Goal: Transaction & Acquisition: Download file/media

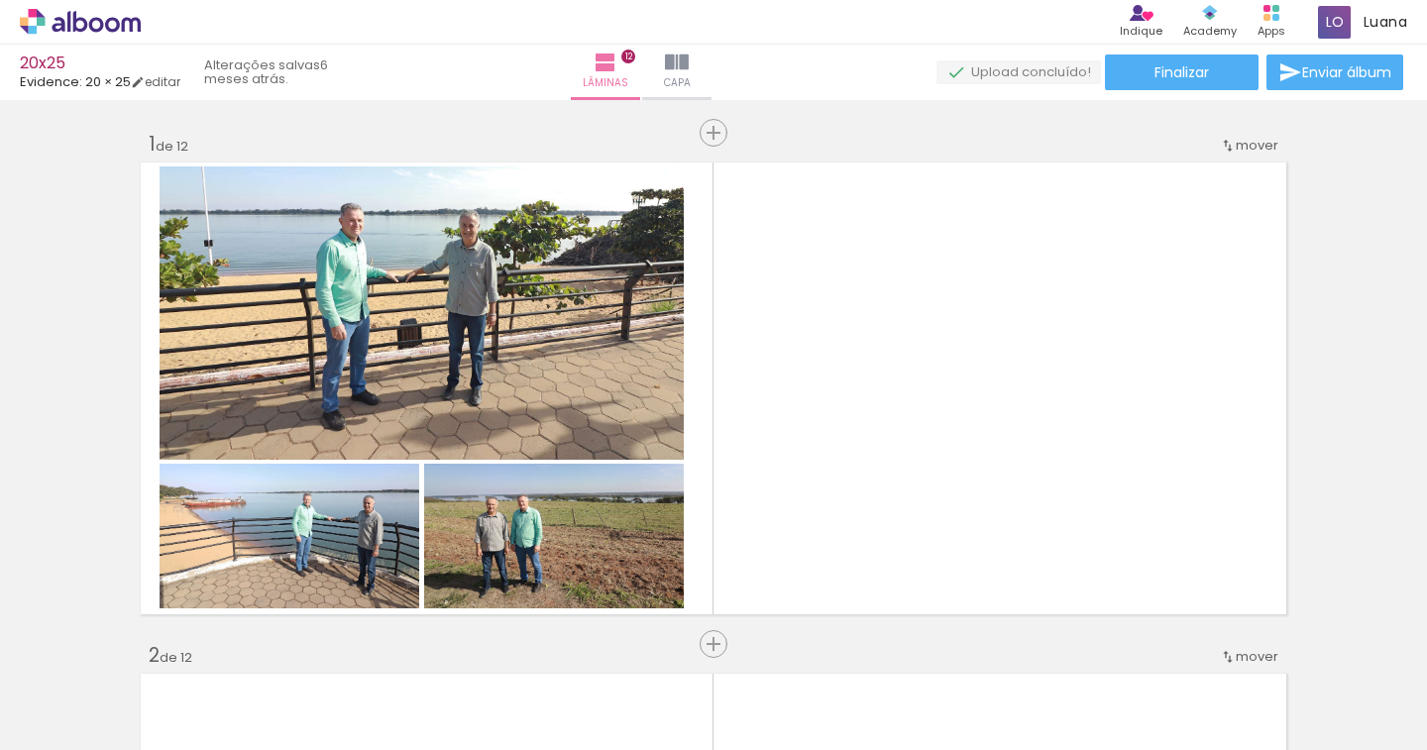
click at [100, 714] on span "Adicionar Fotos" at bounding box center [70, 723] width 59 height 22
click at [0, 0] on input "file" at bounding box center [0, 0] width 0 height 0
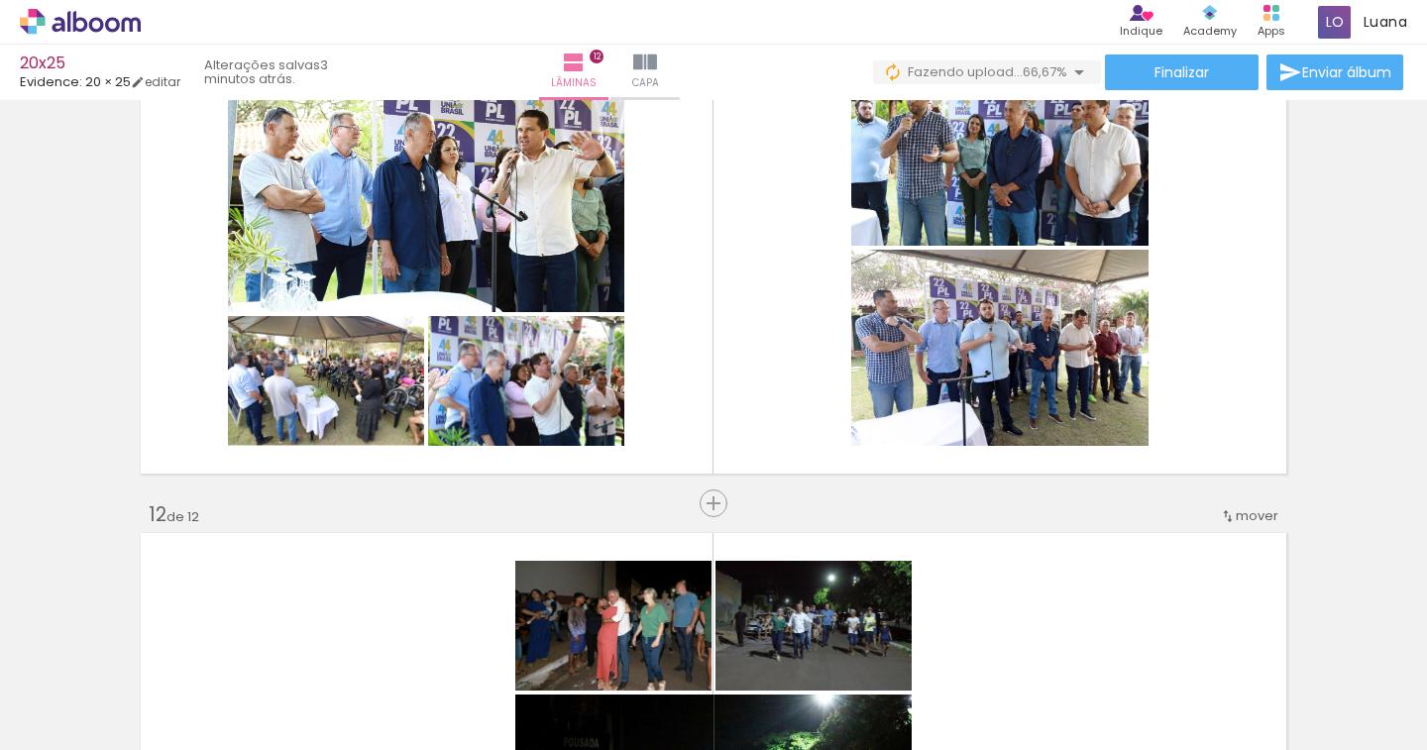
scroll to position [6198, 0]
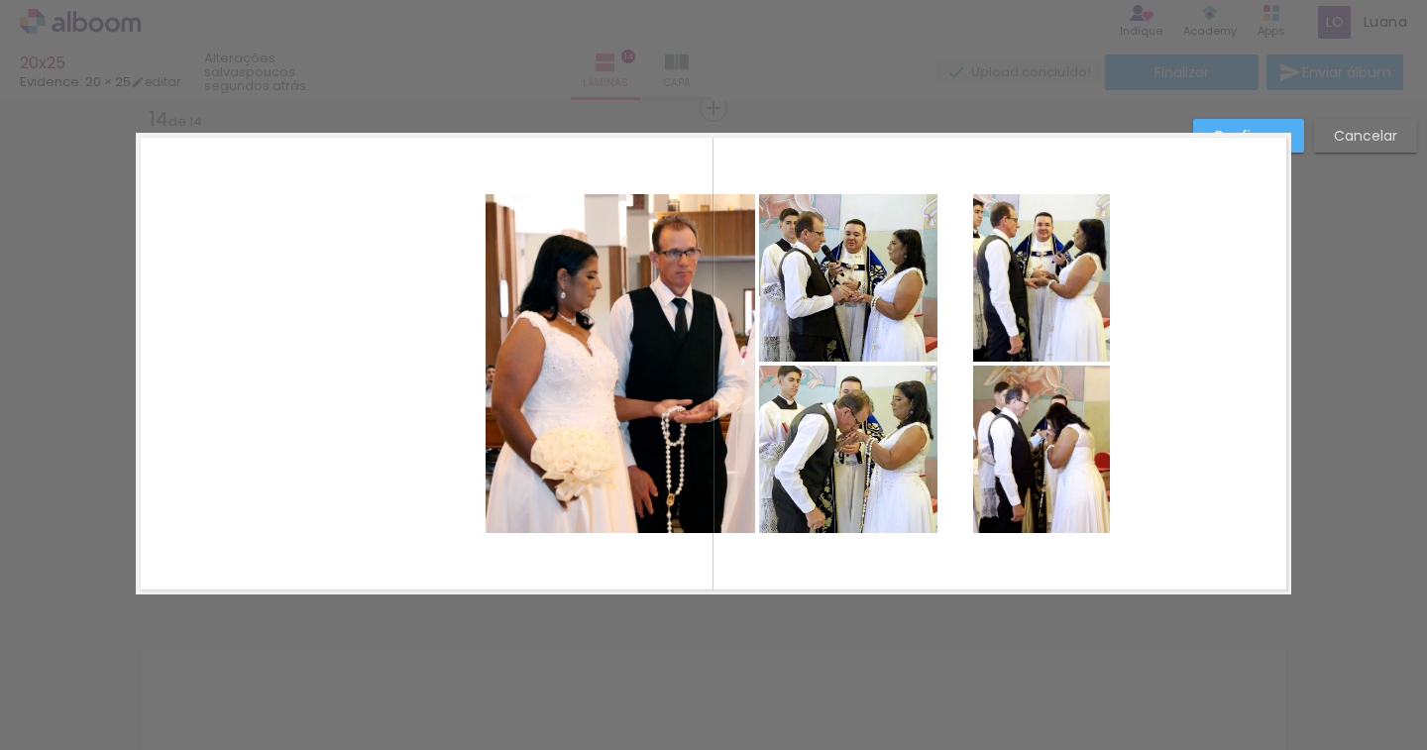
scroll to position [0, 4909]
click at [1057, 318] on quentale-photo at bounding box center [1041, 277] width 137 height 167
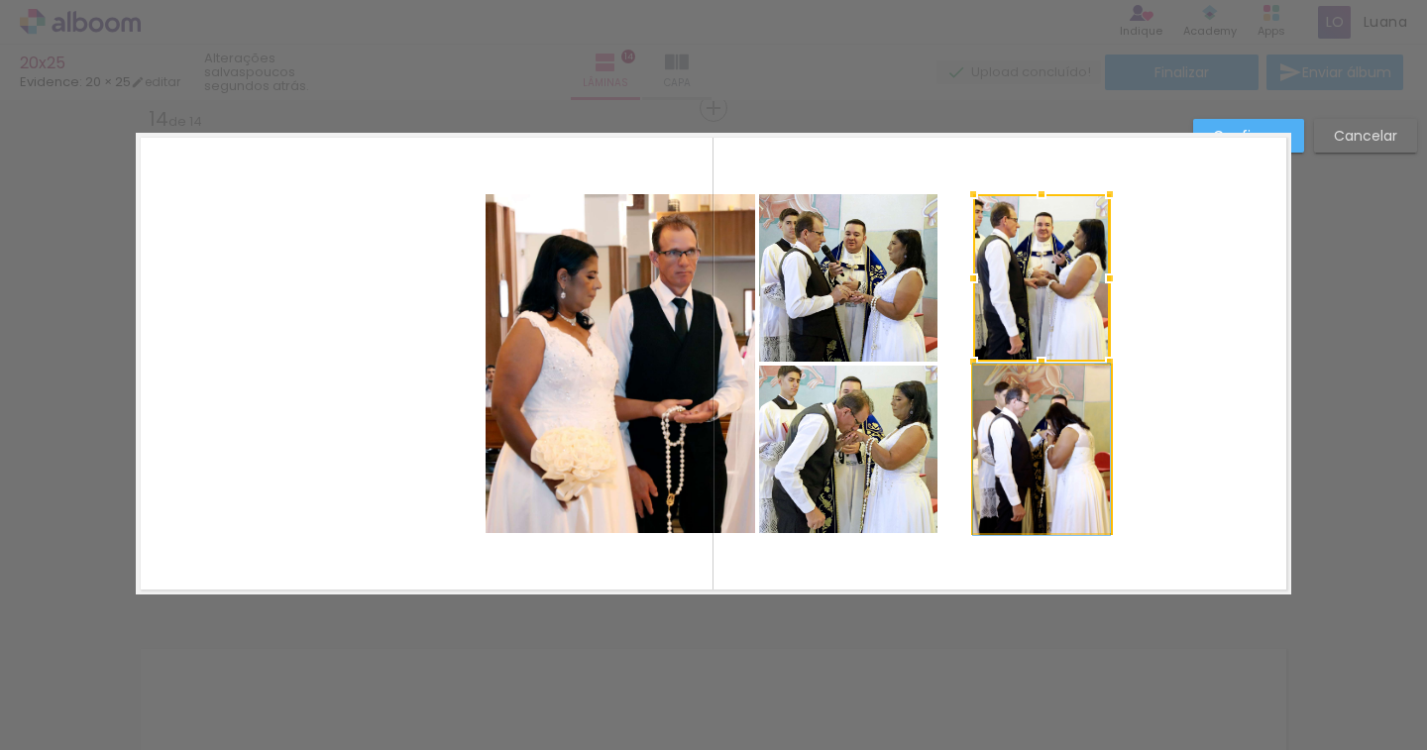
click at [1032, 406] on quentale-photo at bounding box center [1041, 449] width 137 height 167
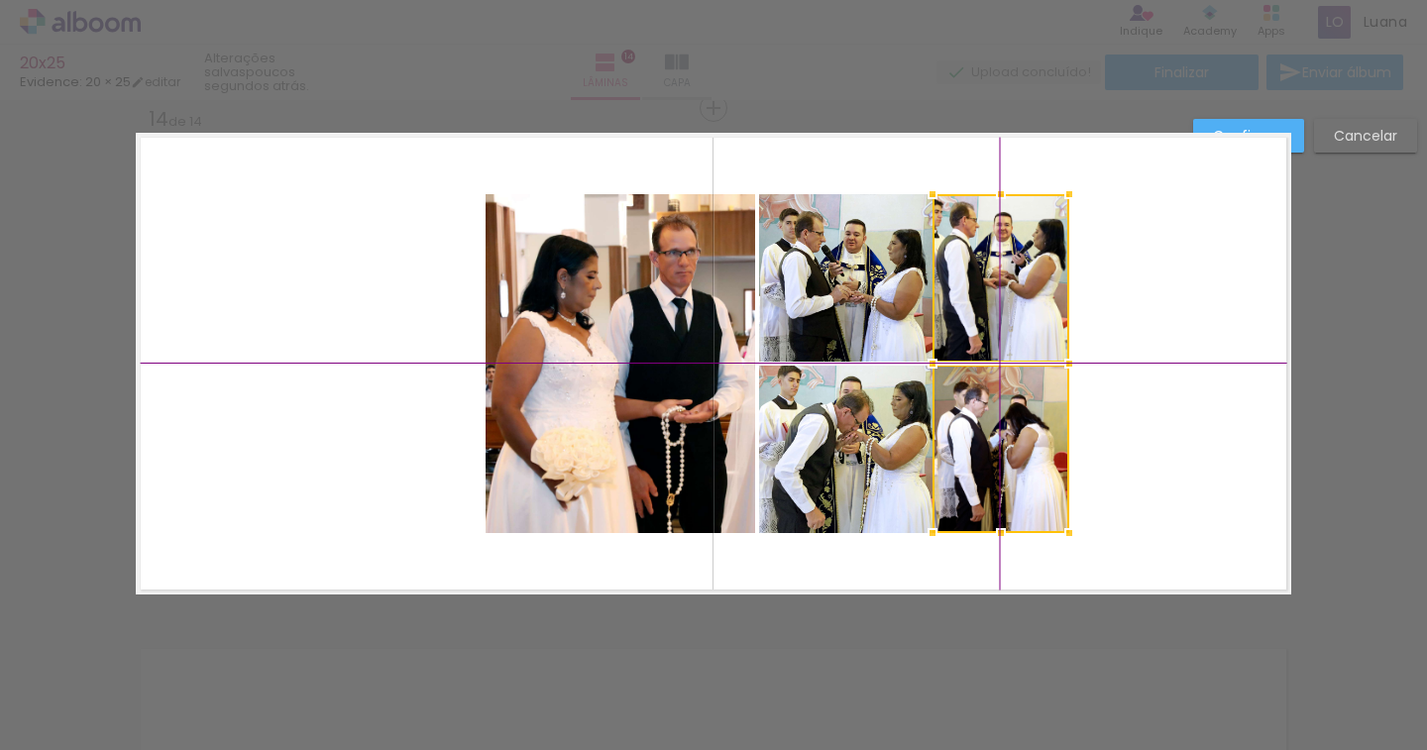
drag, startPoint x: 1033, startPoint y: 381, endPoint x: 1008, endPoint y: 386, distance: 26.2
click at [1008, 386] on div at bounding box center [1000, 363] width 137 height 339
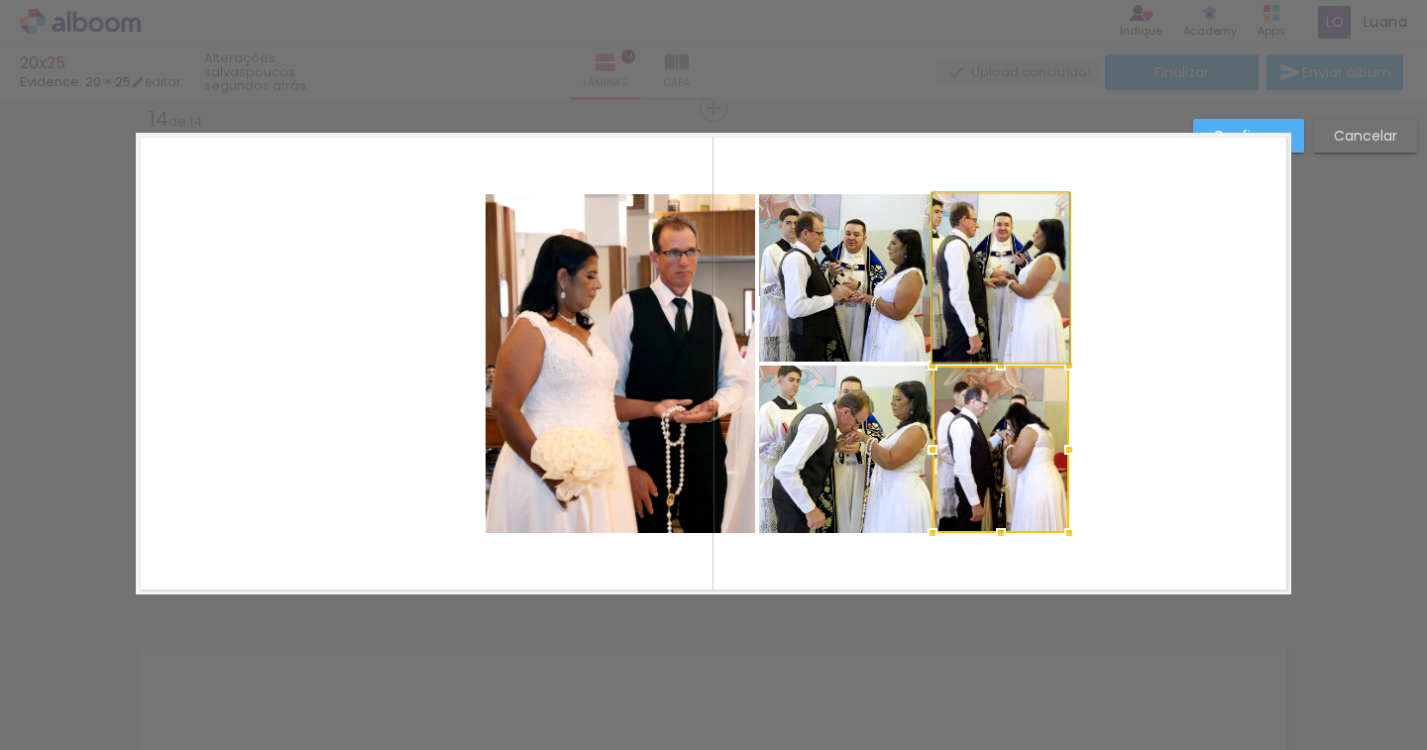
click at [1007, 305] on quentale-photo at bounding box center [1000, 277] width 137 height 167
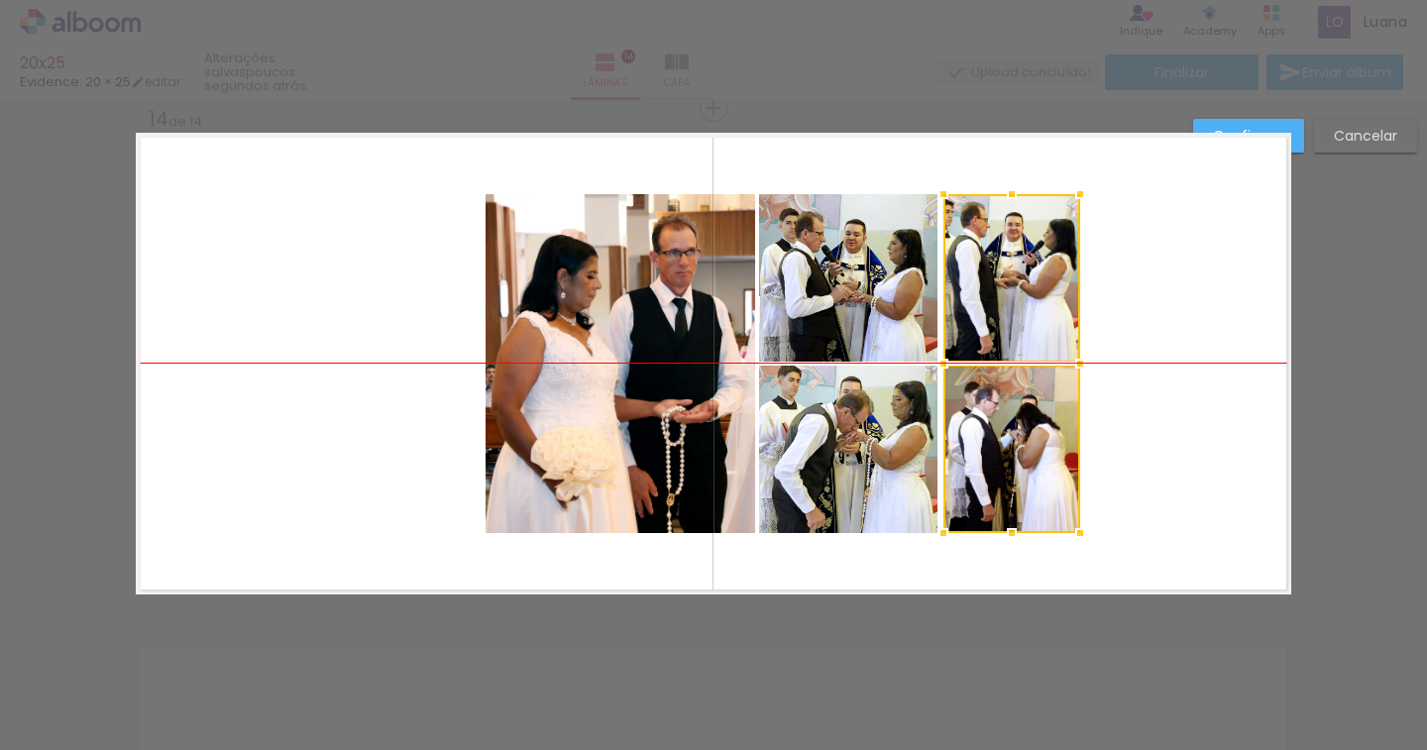
drag, startPoint x: 1023, startPoint y: 390, endPoint x: 1033, endPoint y: 390, distance: 10.9
click at [1033, 390] on div at bounding box center [1011, 363] width 137 height 339
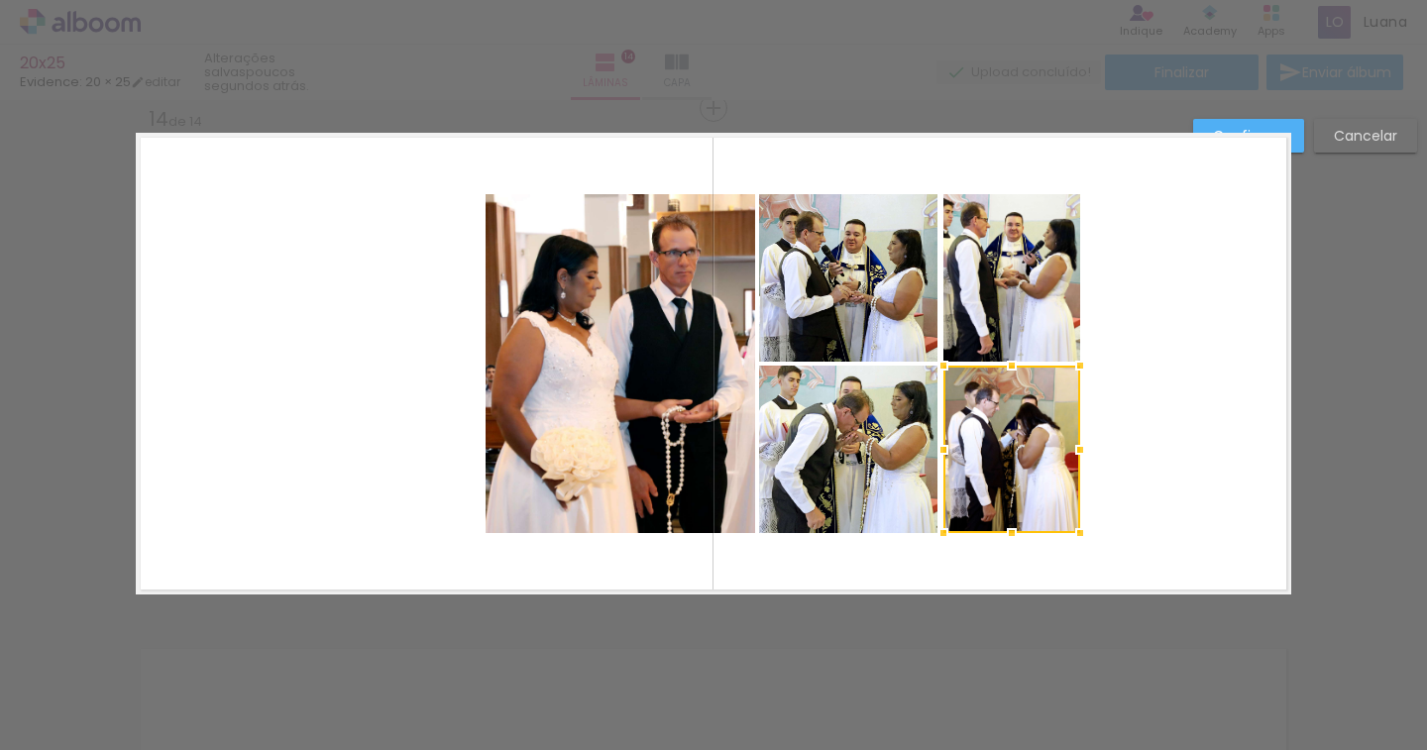
click at [0, 0] on slot "Confirmar" at bounding box center [0, 0] width 0 height 0
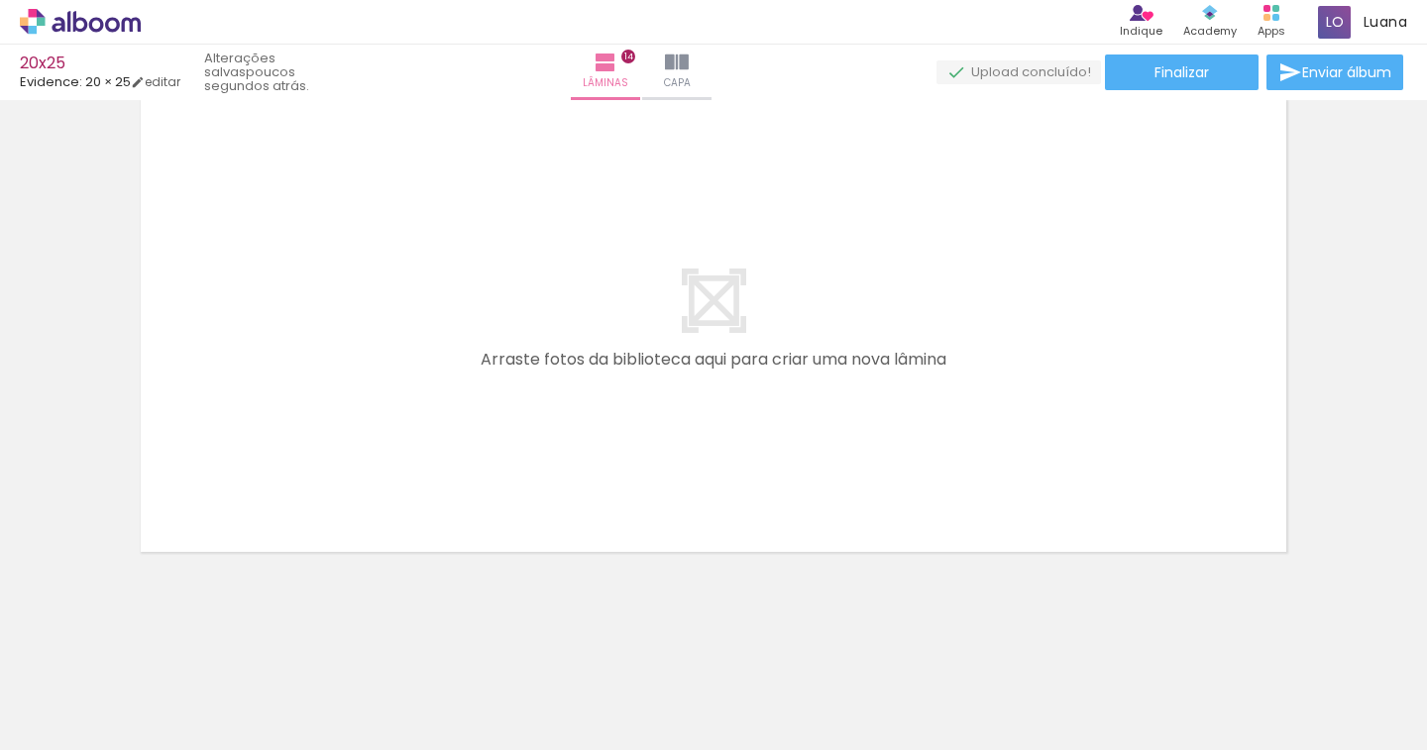
scroll to position [0, 5315]
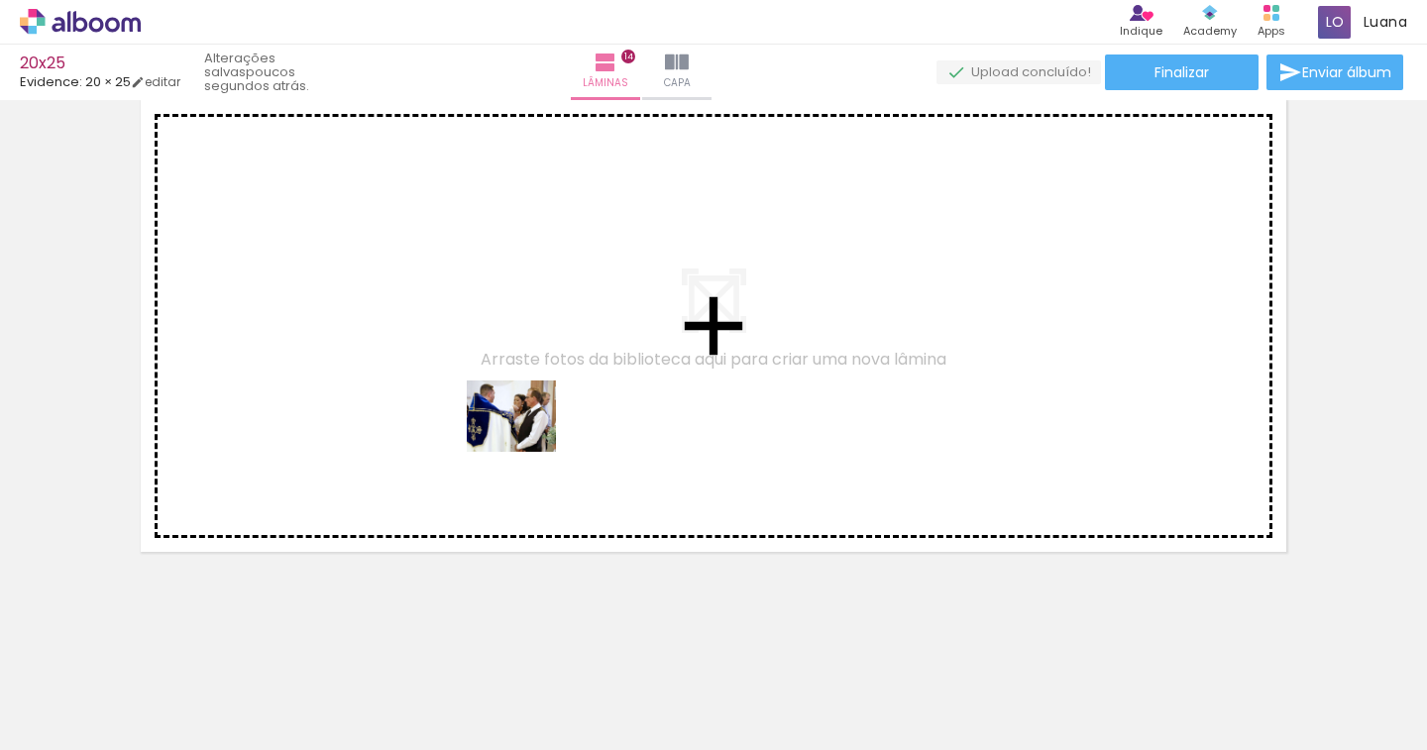
drag, startPoint x: 551, startPoint y: 686, endPoint x: 526, endPoint y: 440, distance: 247.0
click at [526, 440] on quentale-workspace at bounding box center [713, 375] width 1427 height 750
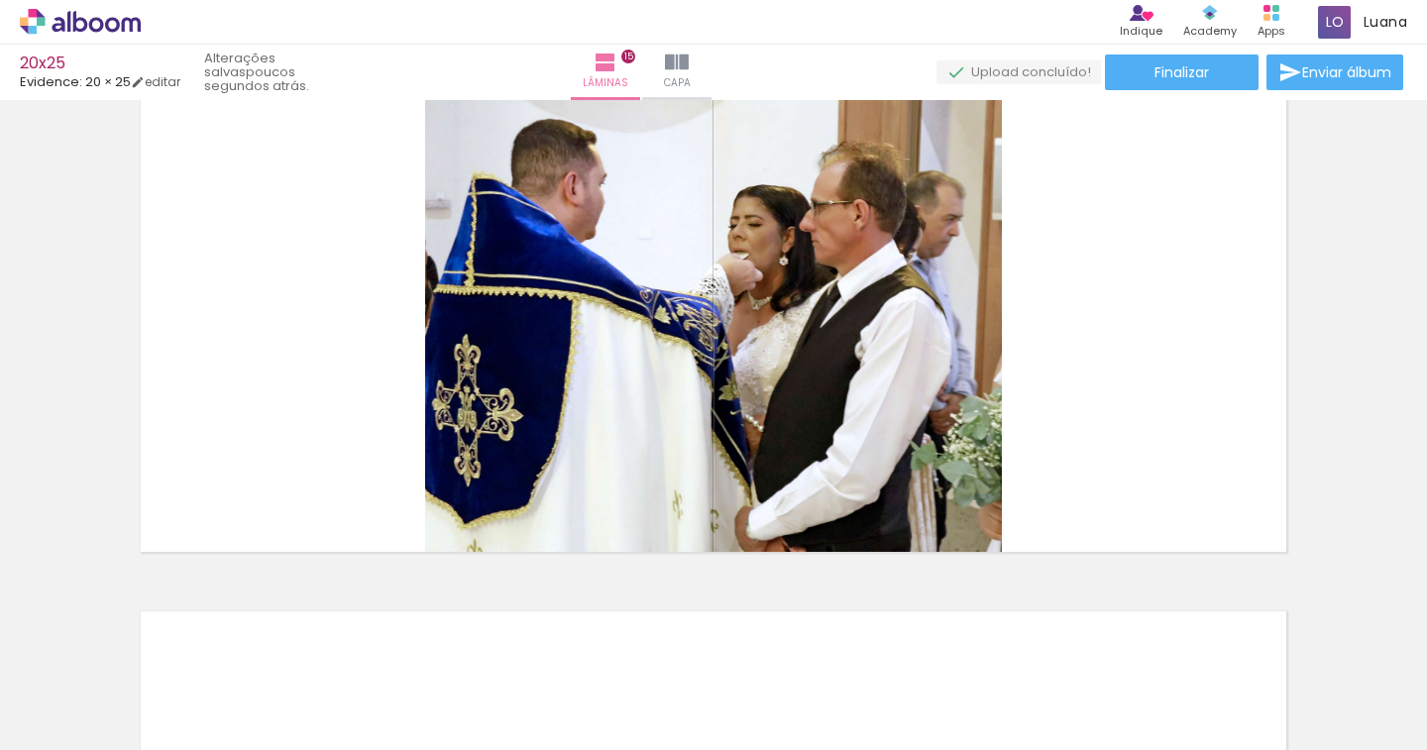
scroll to position [7183, 0]
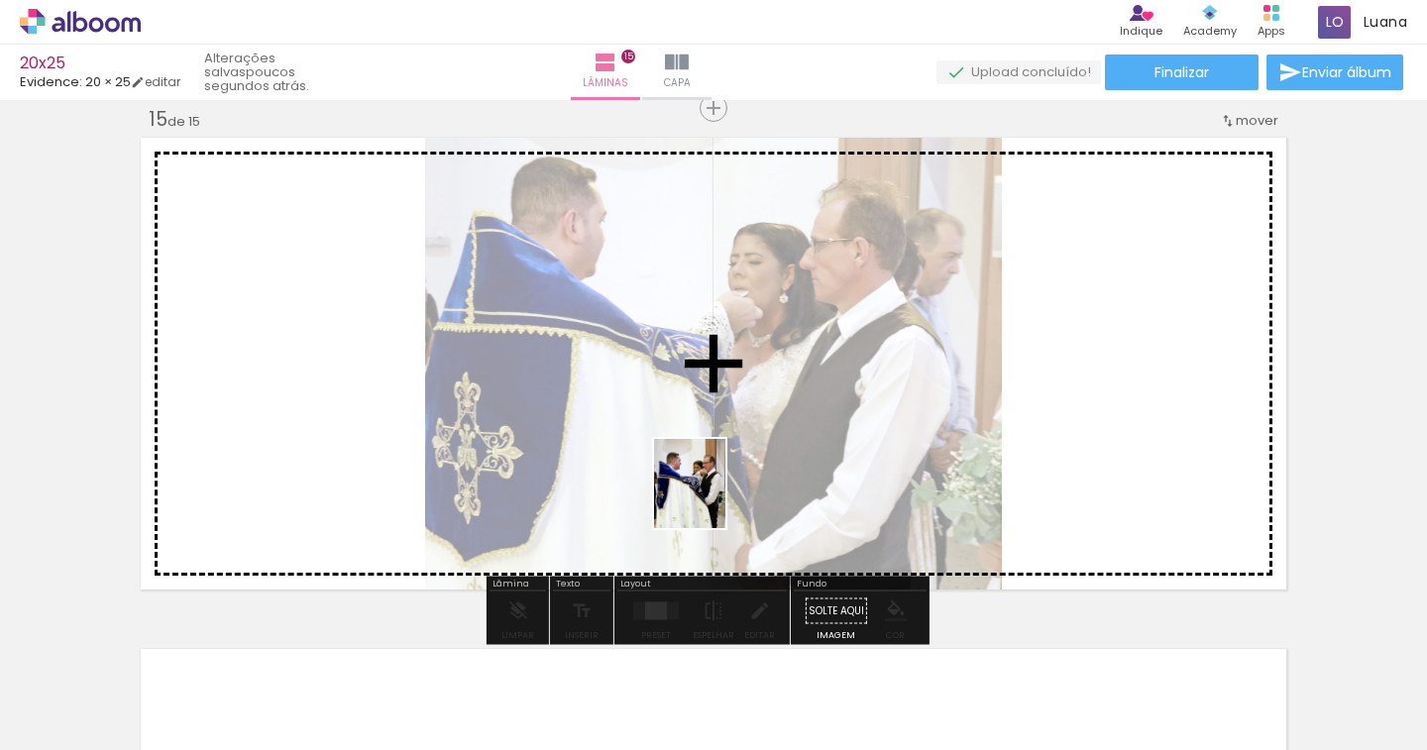
drag, startPoint x: 663, startPoint y: 685, endPoint x: 713, endPoint y: 498, distance: 193.0
click at [713, 498] on quentale-workspace at bounding box center [713, 375] width 1427 height 750
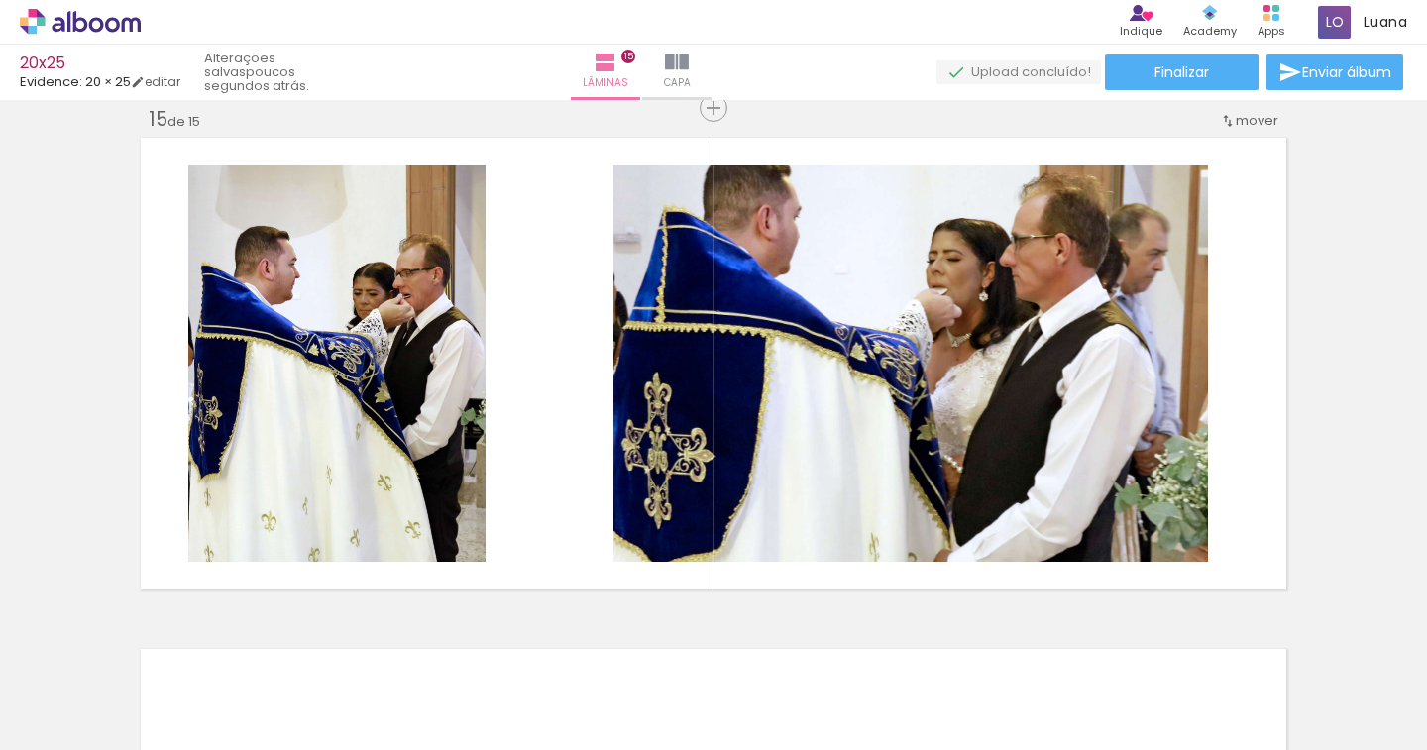
scroll to position [0, 7065]
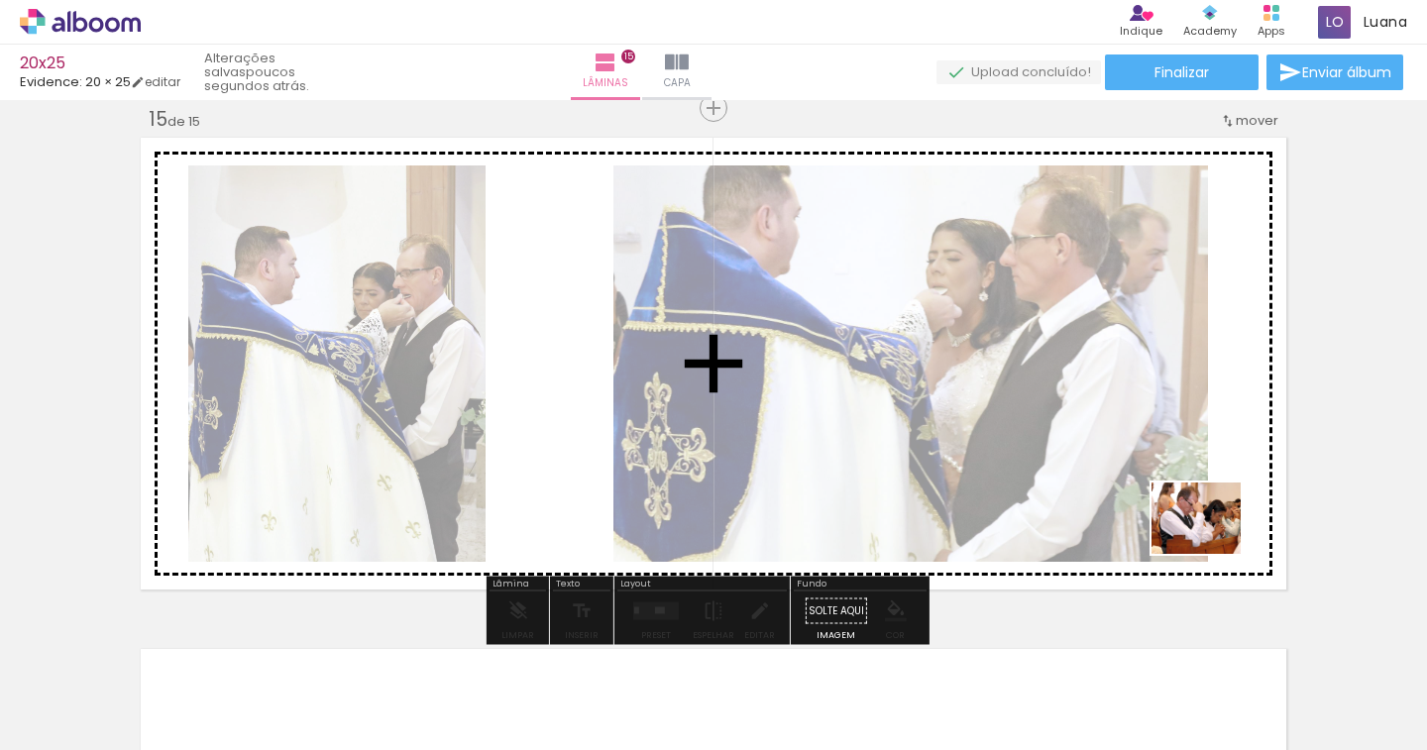
drag, startPoint x: 1232, startPoint y: 683, endPoint x: 1211, endPoint y: 542, distance: 142.2
click at [1211, 542] on quentale-workspace at bounding box center [713, 375] width 1427 height 750
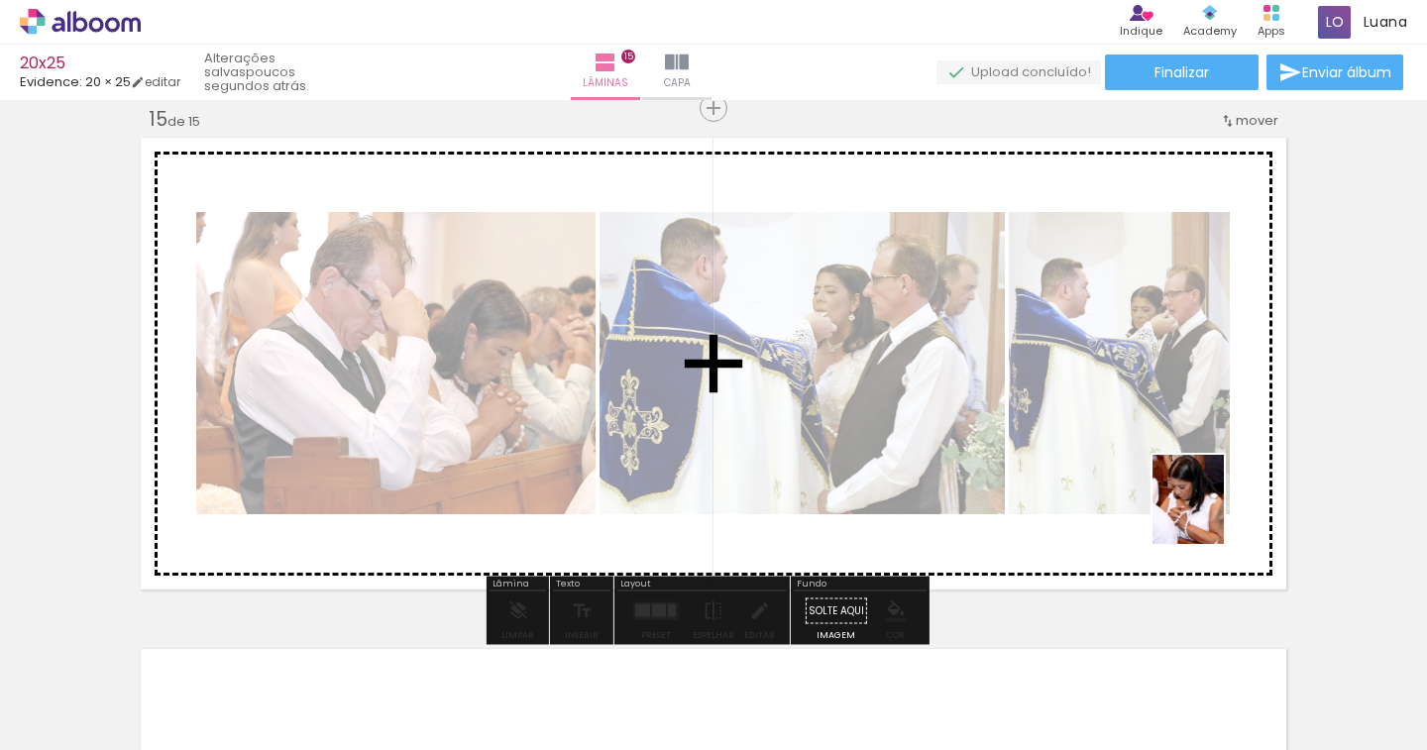
drag, startPoint x: 1332, startPoint y: 697, endPoint x: 1212, endPoint y: 514, distance: 218.2
click at [1212, 514] on quentale-workspace at bounding box center [713, 375] width 1427 height 750
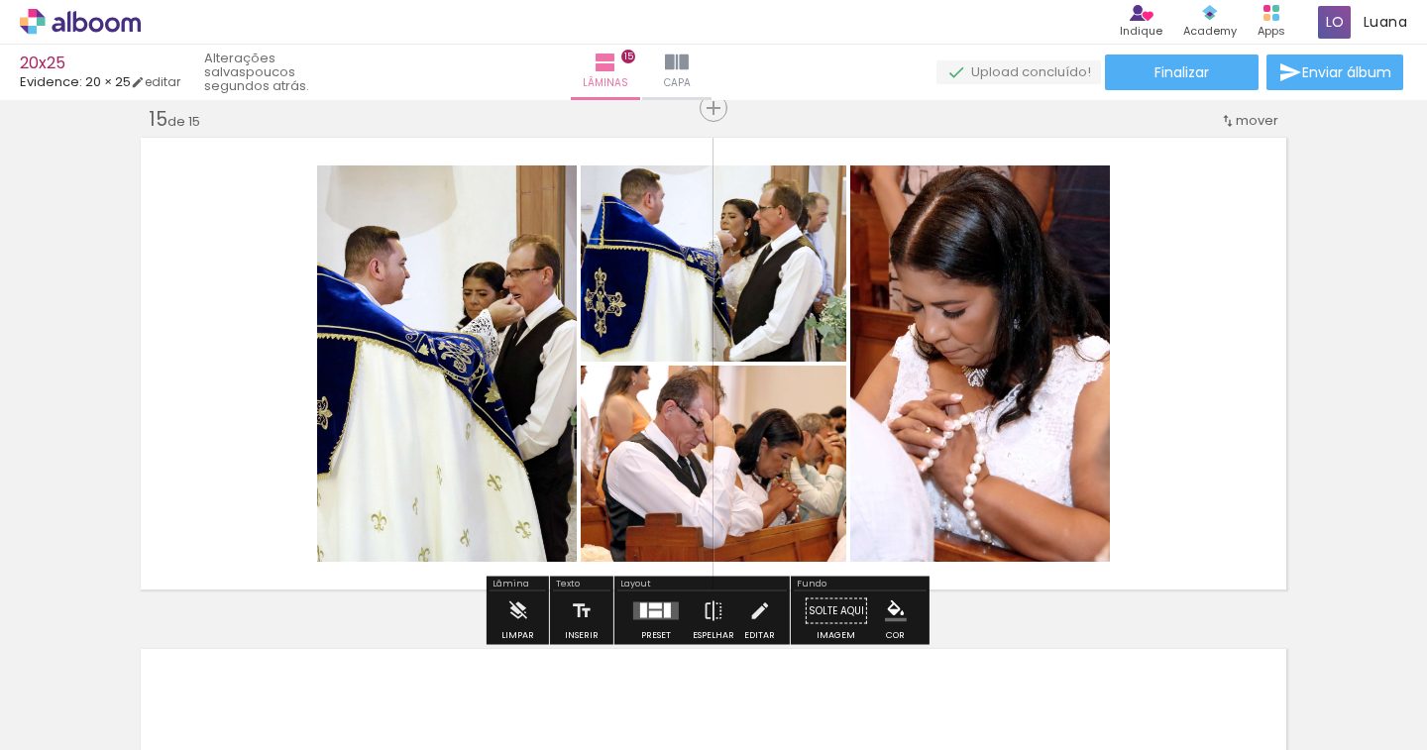
click at [654, 616] on div at bounding box center [655, 614] width 13 height 7
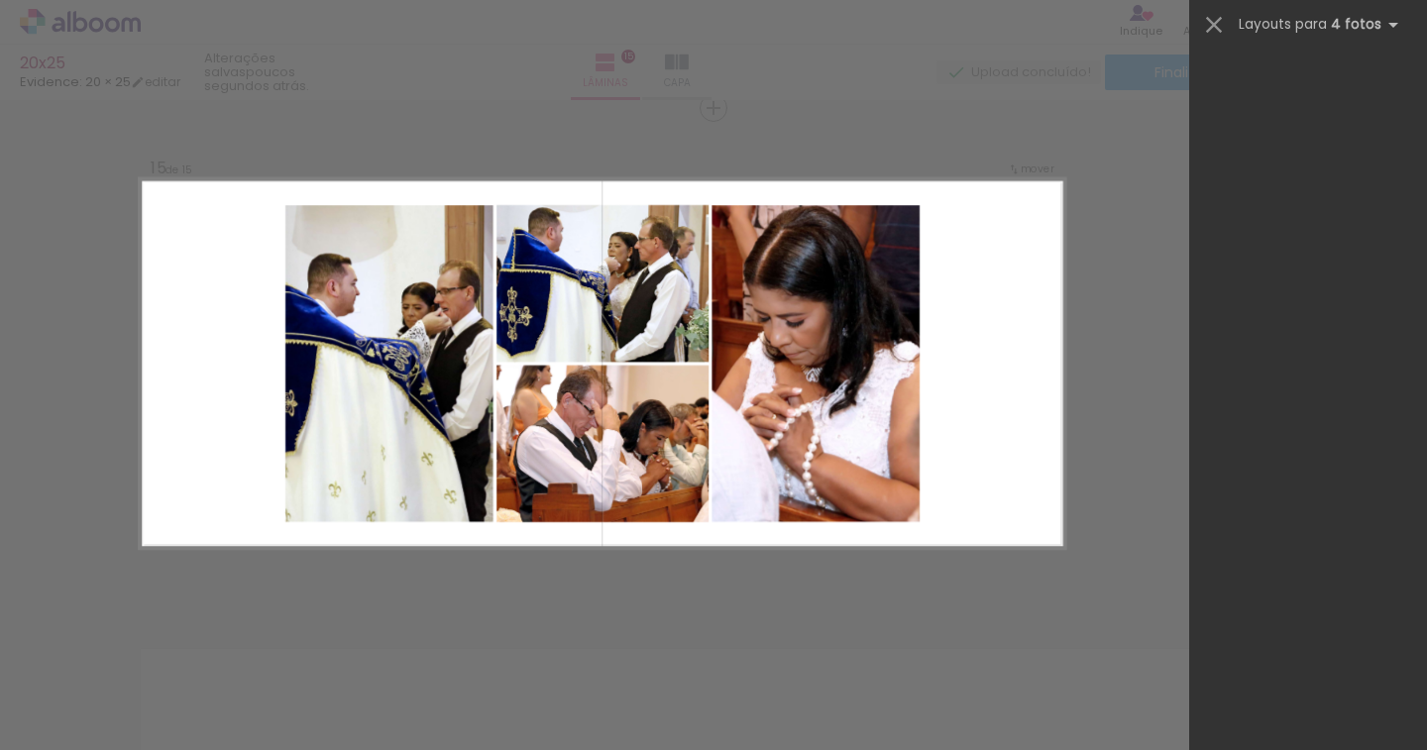
scroll to position [0, 0]
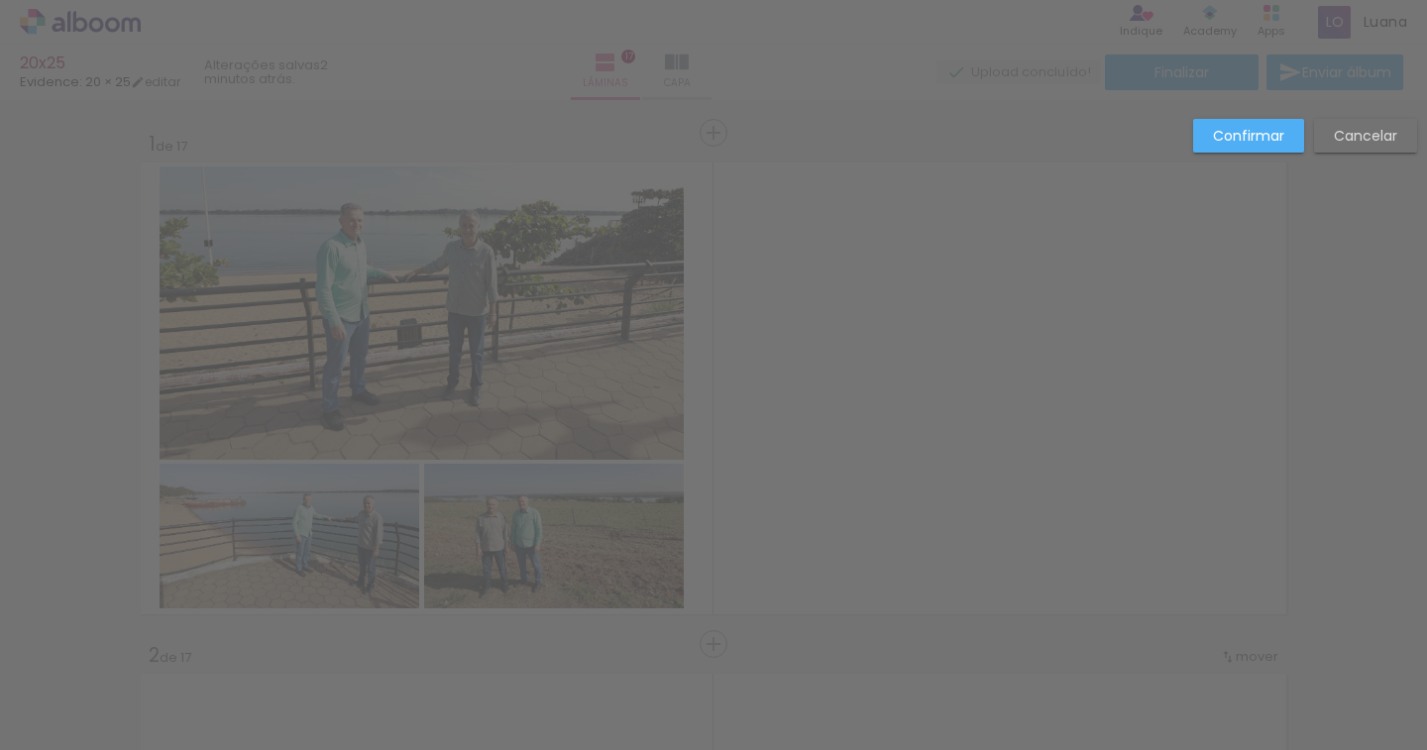
drag, startPoint x: 0, startPoint y: 0, endPoint x: 1297, endPoint y: 132, distance: 1303.7
click at [1297, 132] on paper-button "Confirmar" at bounding box center [1248, 136] width 111 height 34
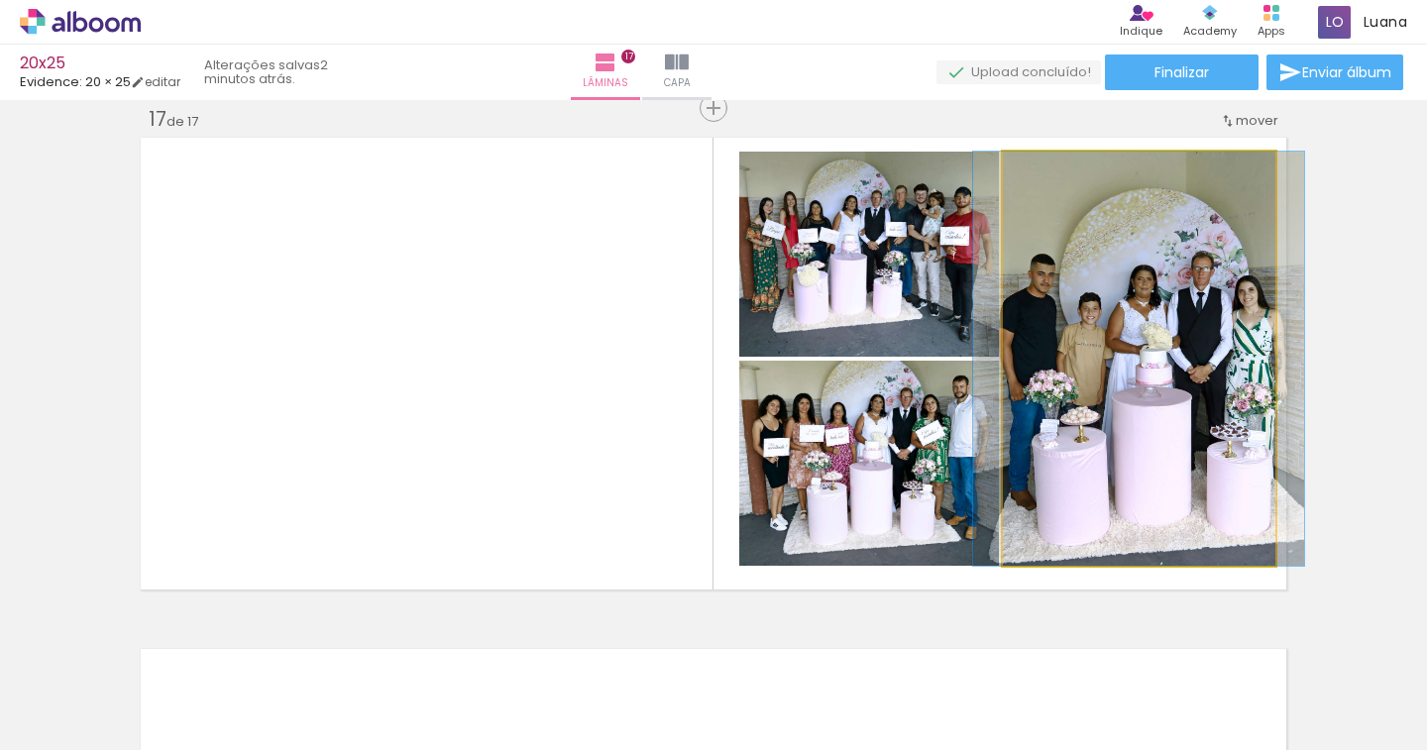
scroll to position [0, 5669]
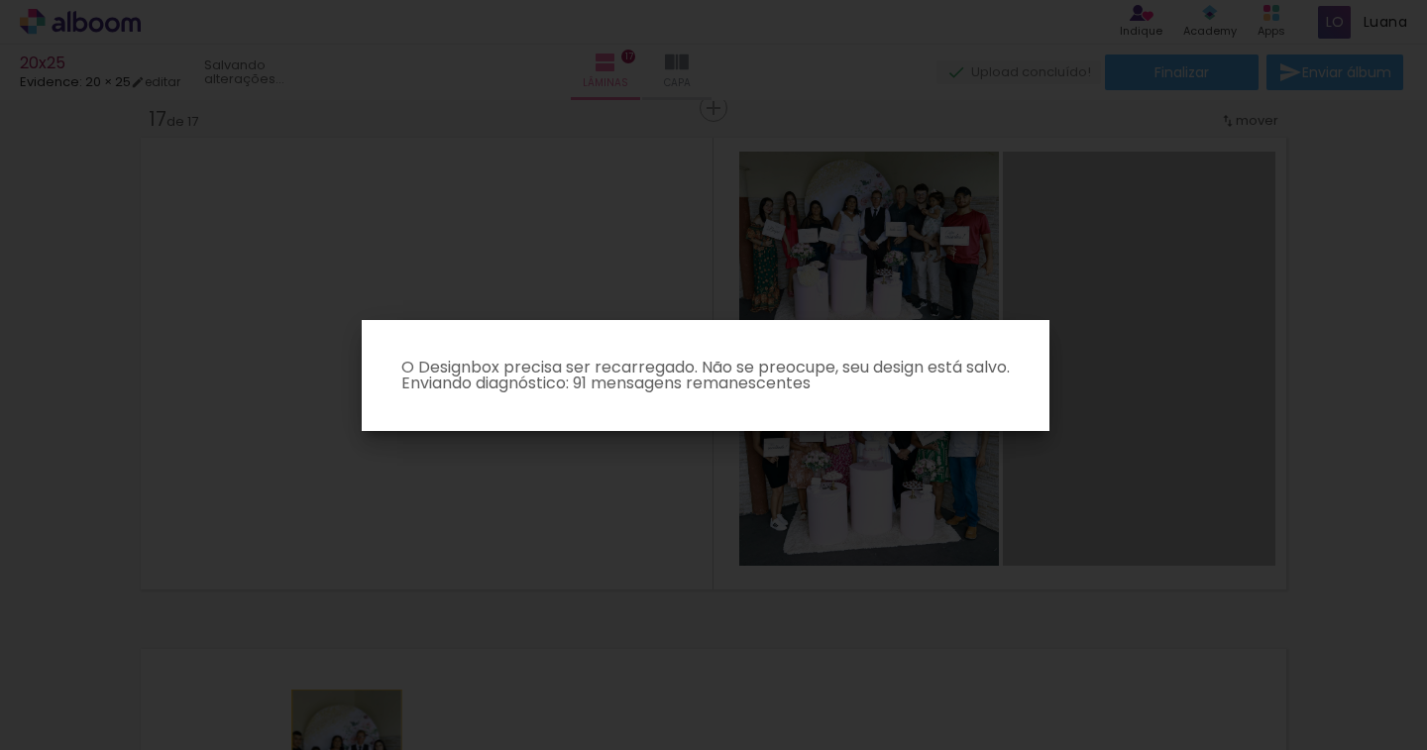
click at [338, 749] on html "link( href="../../bower_components/polymer/polymer.html" rel="import" ) picture…" at bounding box center [713, 375] width 1427 height 750
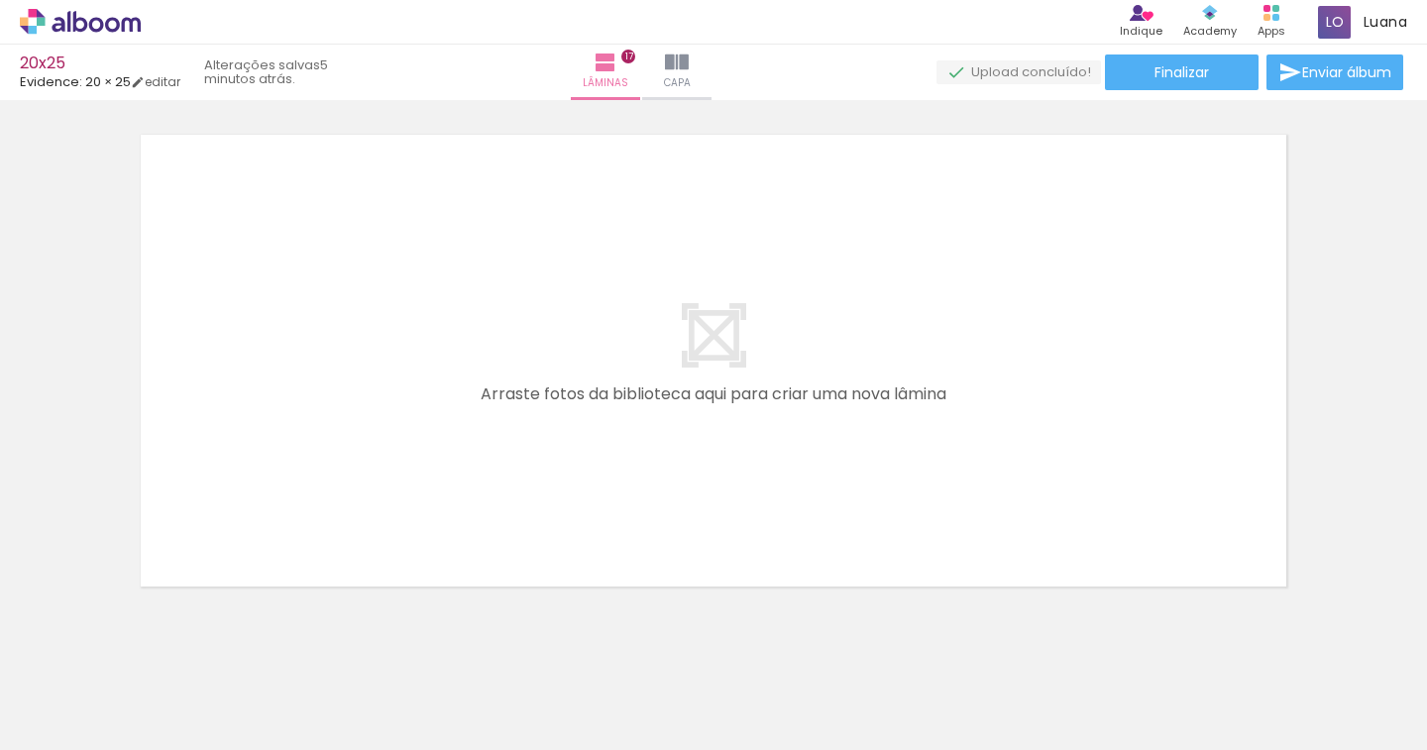
scroll to position [0, 4109]
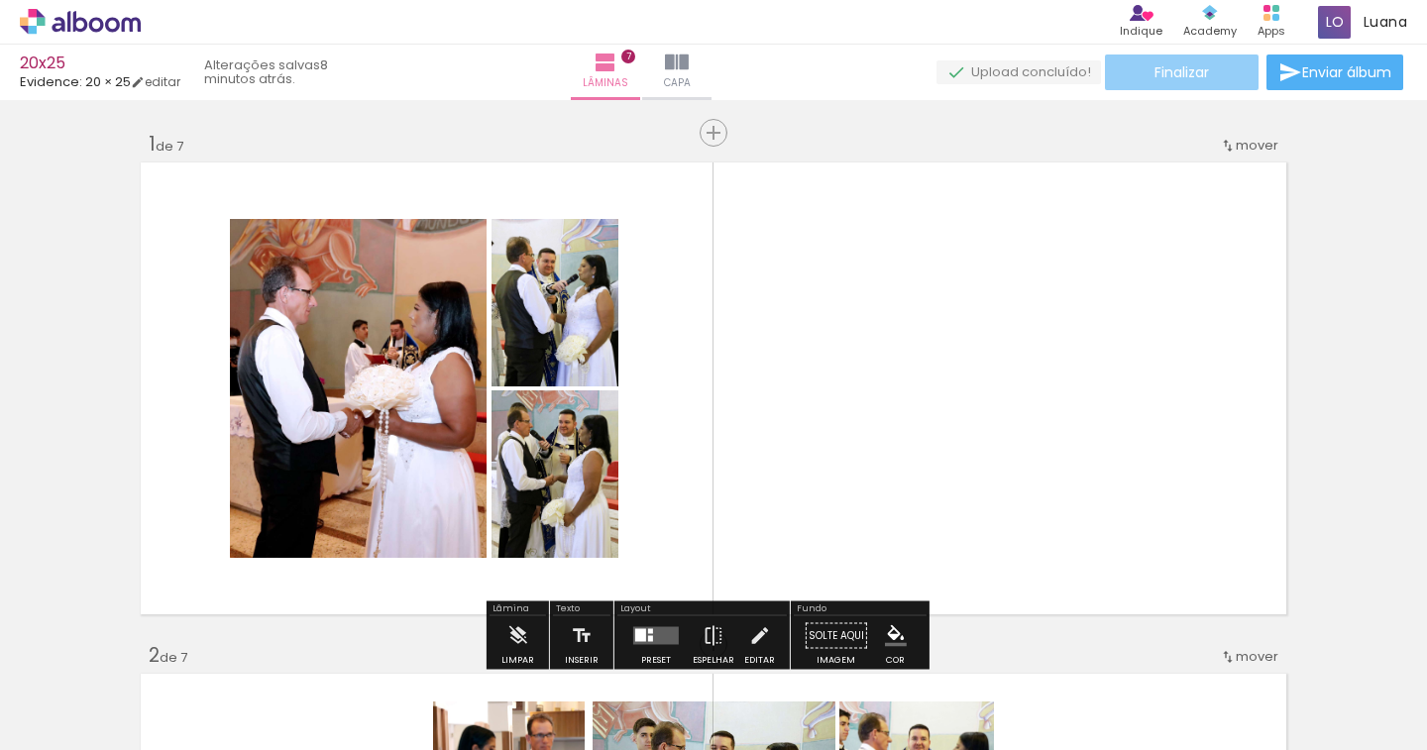
click at [1194, 75] on span "Finalizar" at bounding box center [1181, 72] width 54 height 14
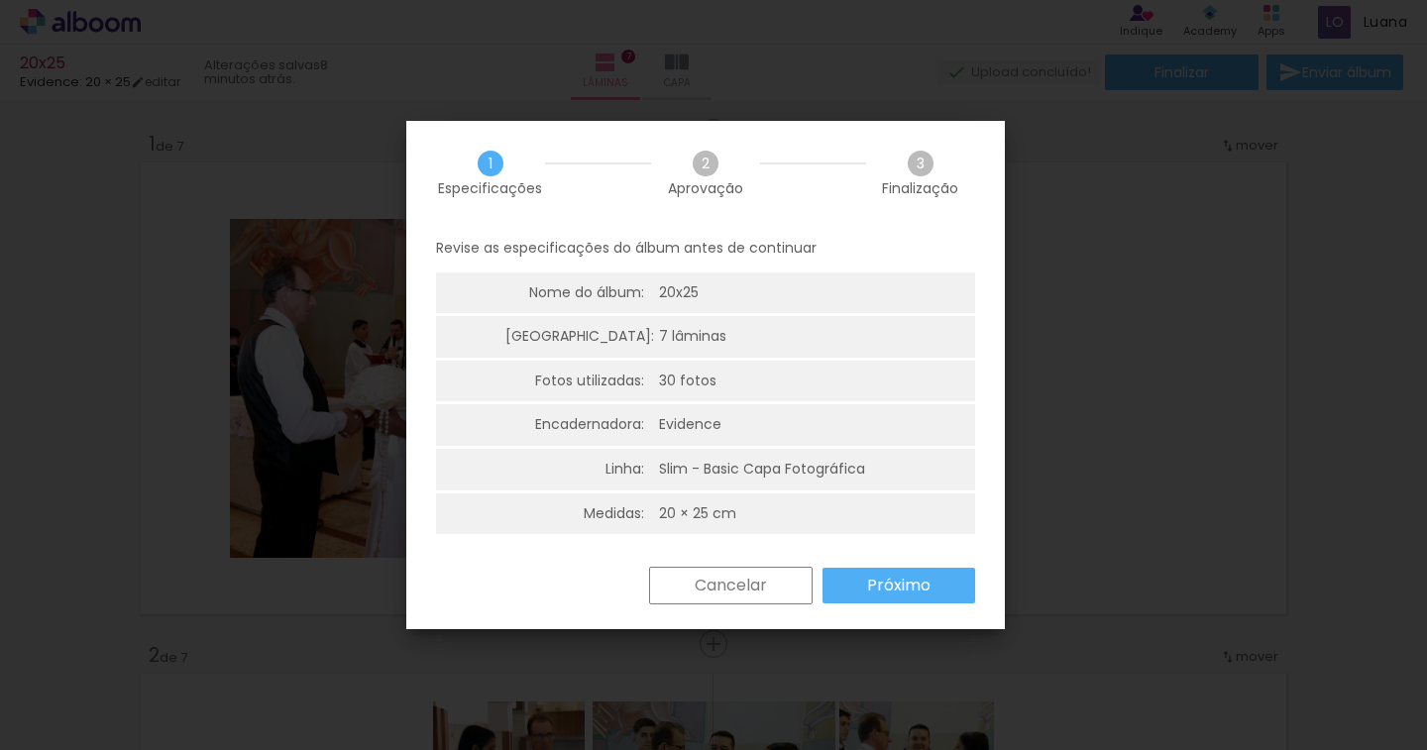
click at [939, 596] on paper-button "Próximo" at bounding box center [898, 586] width 153 height 36
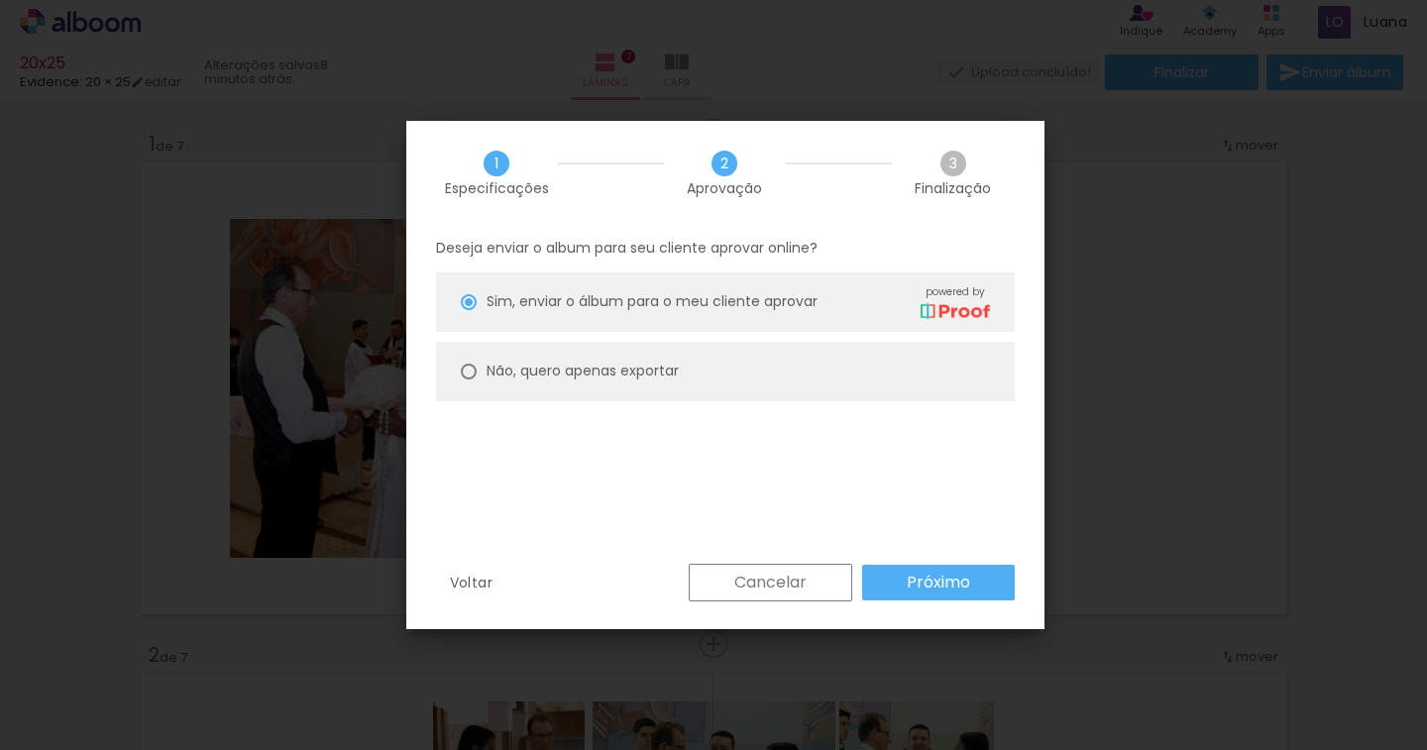
click at [577, 319] on div "Não, quero apenas exportar" at bounding box center [738, 301] width 503 height 35
type paper-radio-button "on"
click at [0, 0] on slot "Próximo" at bounding box center [0, 0] width 0 height 0
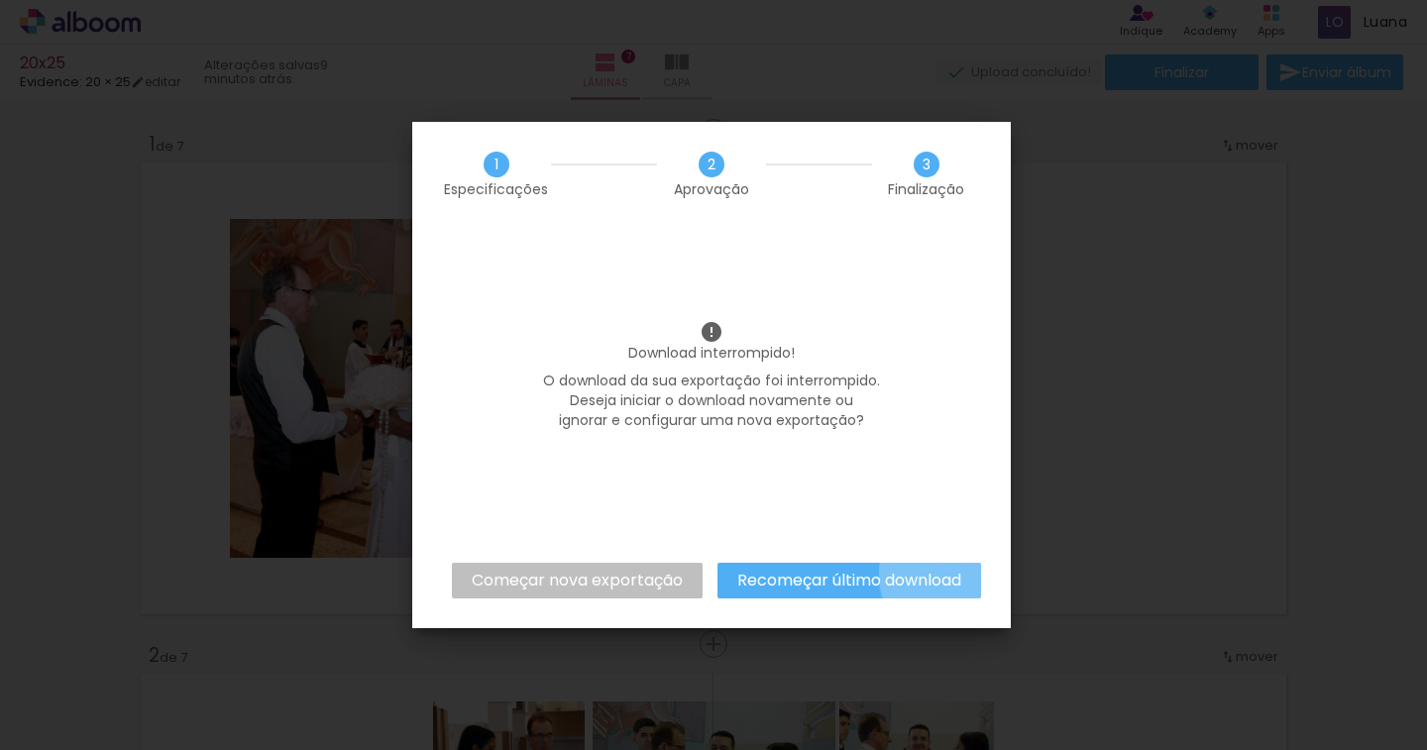
click at [0, 0] on slot "Recomeçar último download" at bounding box center [0, 0] width 0 height 0
